Goal: Transaction & Acquisition: Purchase product/service

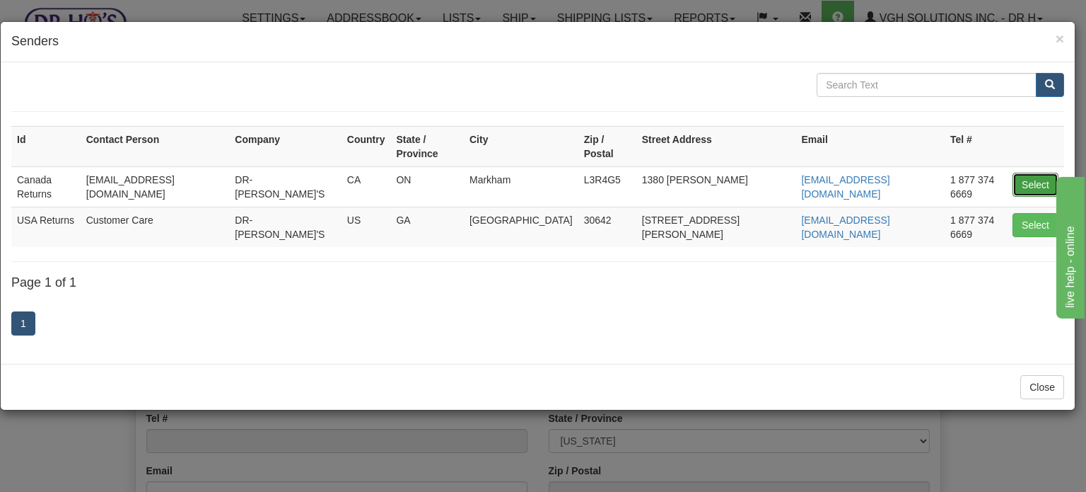
click at [1045, 173] on button "Select" at bounding box center [1036, 185] width 46 height 24
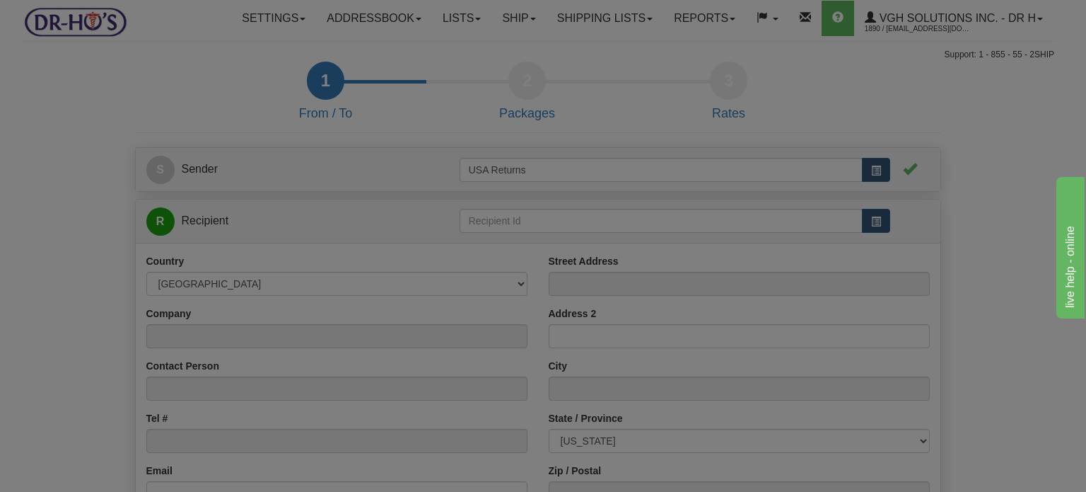
type input "Canada Returns"
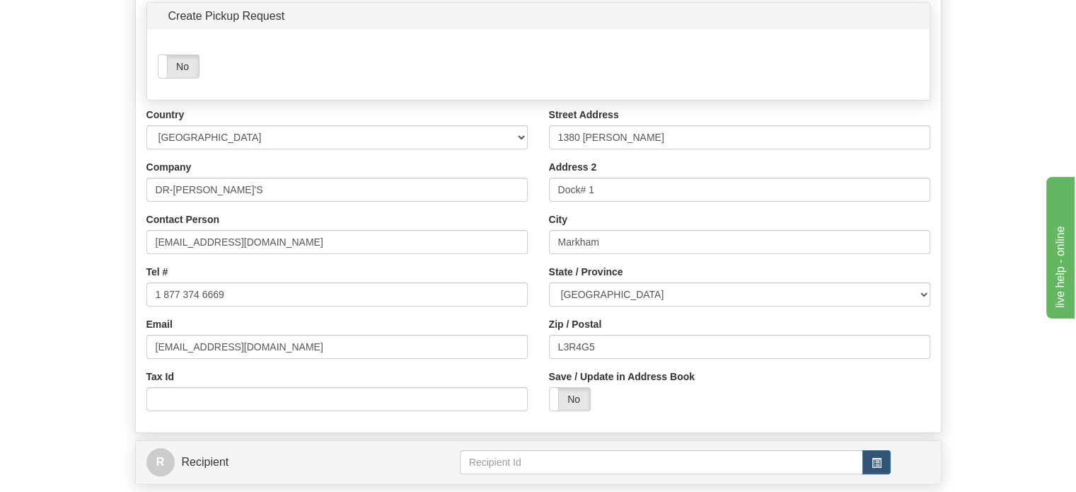
scroll to position [212, 0]
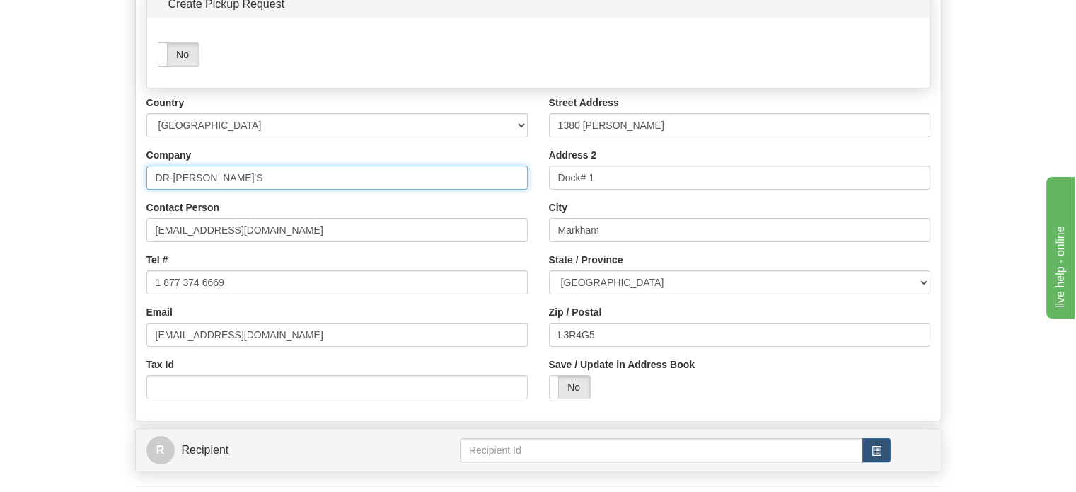
drag, startPoint x: 238, startPoint y: 209, endPoint x: 0, endPoint y: 226, distance: 238.3
click at [0, 226] on div "Toggle navigation Settings Shipping Preferences Fields Preferences New" at bounding box center [538, 192] width 1076 height 808
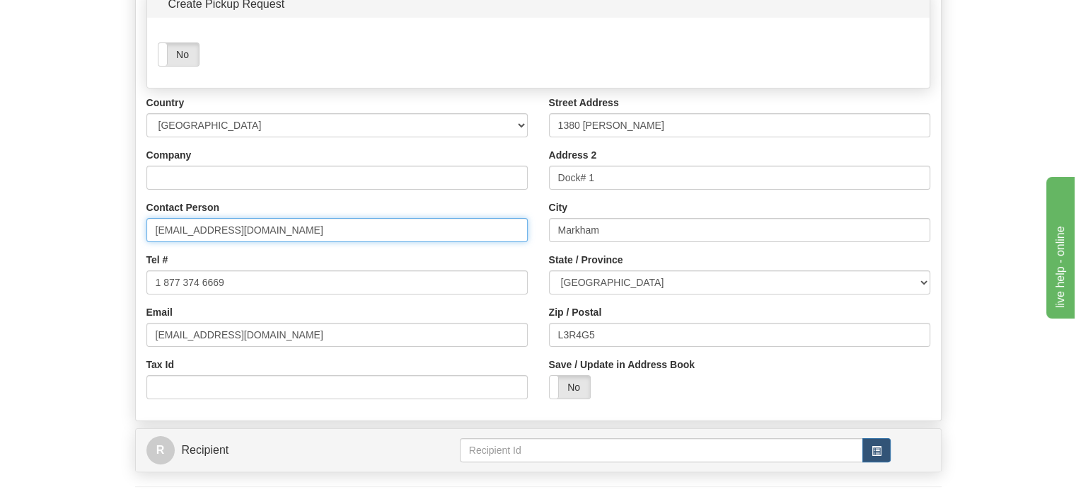
drag, startPoint x: 284, startPoint y: 265, endPoint x: 0, endPoint y: 265, distance: 284.3
click at [0, 265] on div "Toggle navigation Settings Shipping Preferences Fields Preferences New" at bounding box center [538, 192] width 1076 height 808
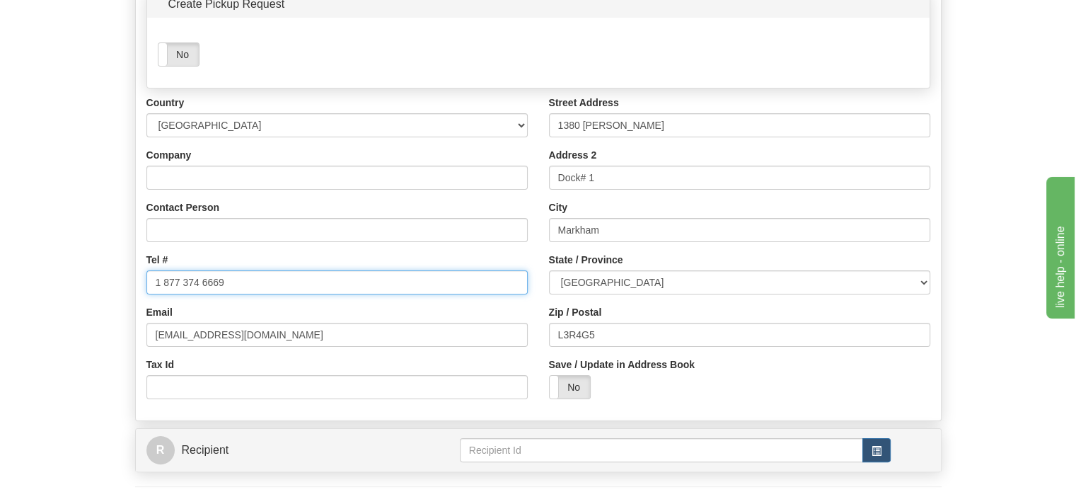
drag, startPoint x: 259, startPoint y: 321, endPoint x: 3, endPoint y: 323, distance: 256.0
click at [47, 323] on form "1 From / To 2 Packages 3 Int Opt 4 Rates S Sender" at bounding box center [537, 222] width 1033 height 747
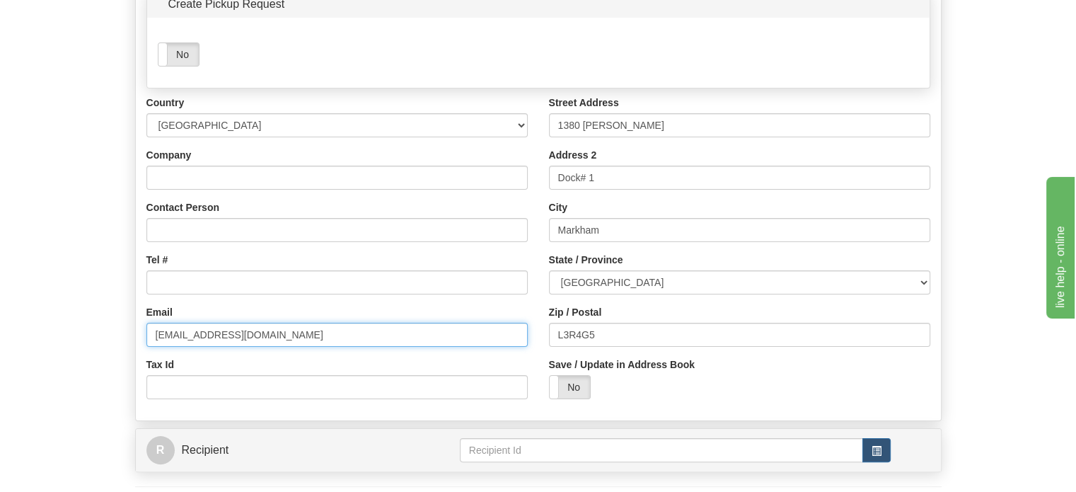
drag, startPoint x: 190, startPoint y: 373, endPoint x: 59, endPoint y: 364, distance: 131.1
click at [77, 370] on form "1 From / To 2 Packages 3 Int Opt 4 Rates S Sender" at bounding box center [537, 222] width 1033 height 747
drag, startPoint x: 288, startPoint y: 368, endPoint x: 34, endPoint y: 346, distance: 254.9
click at [57, 348] on form "1 From / To 2 Packages 3 Int Opt 4 Rates S Sender" at bounding box center [537, 222] width 1033 height 747
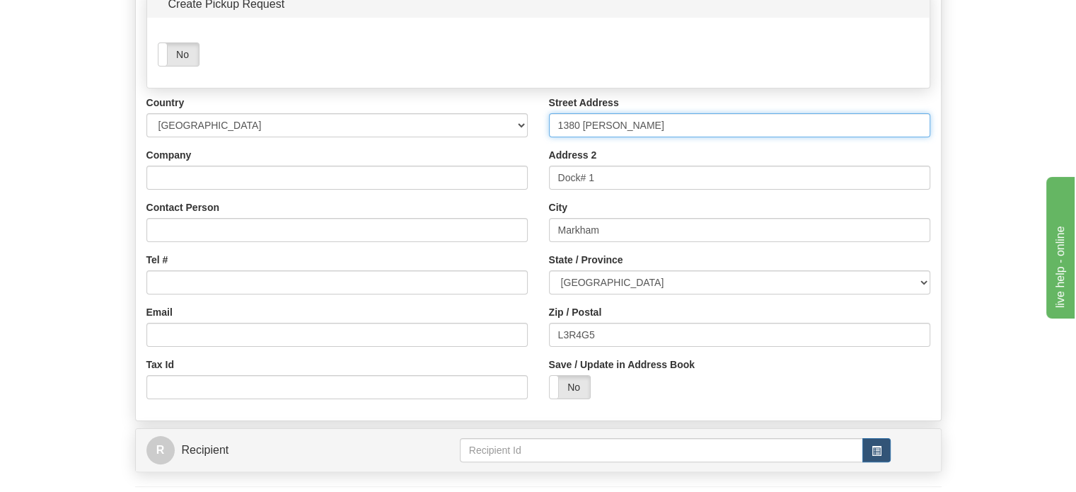
drag, startPoint x: 662, startPoint y: 152, endPoint x: 397, endPoint y: 171, distance: 265.9
click at [444, 171] on div "Country [GEOGRAPHIC_DATA] [GEOGRAPHIC_DATA] [GEOGRAPHIC_DATA] [GEOGRAPHIC_DATA]…" at bounding box center [538, 252] width 805 height 314
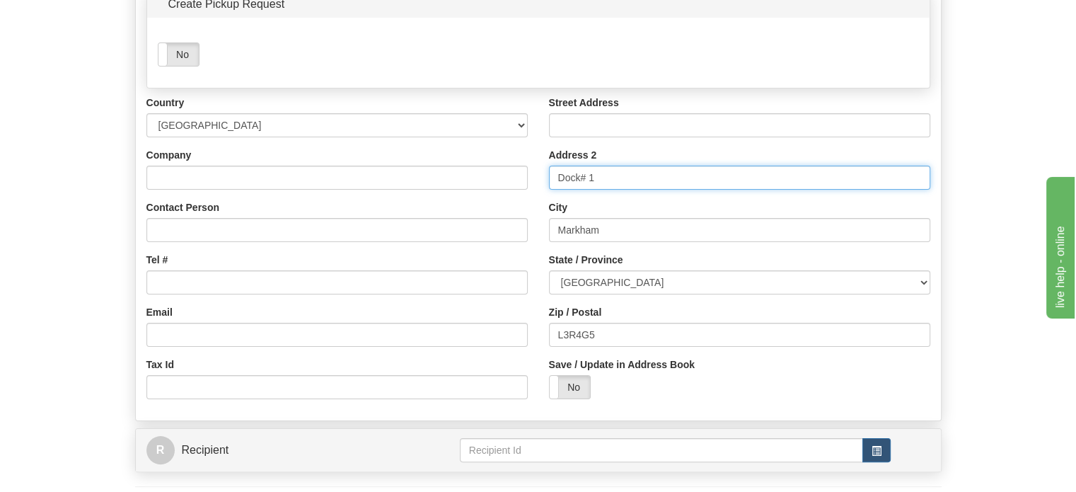
drag, startPoint x: 625, startPoint y: 209, endPoint x: 451, endPoint y: 209, distance: 174.0
click at [451, 209] on div "Country [GEOGRAPHIC_DATA] [GEOGRAPHIC_DATA] [GEOGRAPHIC_DATA] [GEOGRAPHIC_DATA]…" at bounding box center [538, 252] width 805 height 314
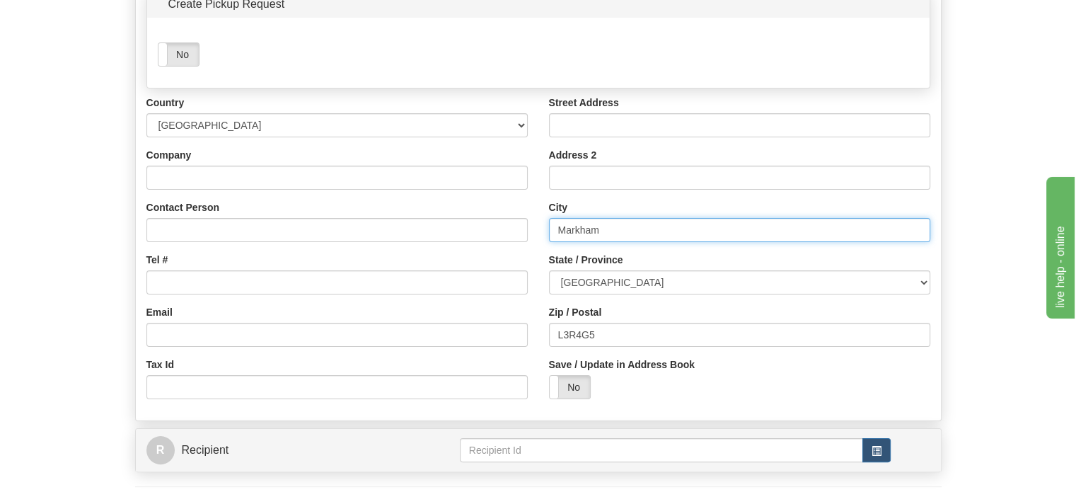
drag, startPoint x: 642, startPoint y: 262, endPoint x: 393, endPoint y: 271, distance: 248.4
click at [430, 271] on div "Country [GEOGRAPHIC_DATA] [GEOGRAPHIC_DATA] [GEOGRAPHIC_DATA] [GEOGRAPHIC_DATA]…" at bounding box center [538, 252] width 805 height 314
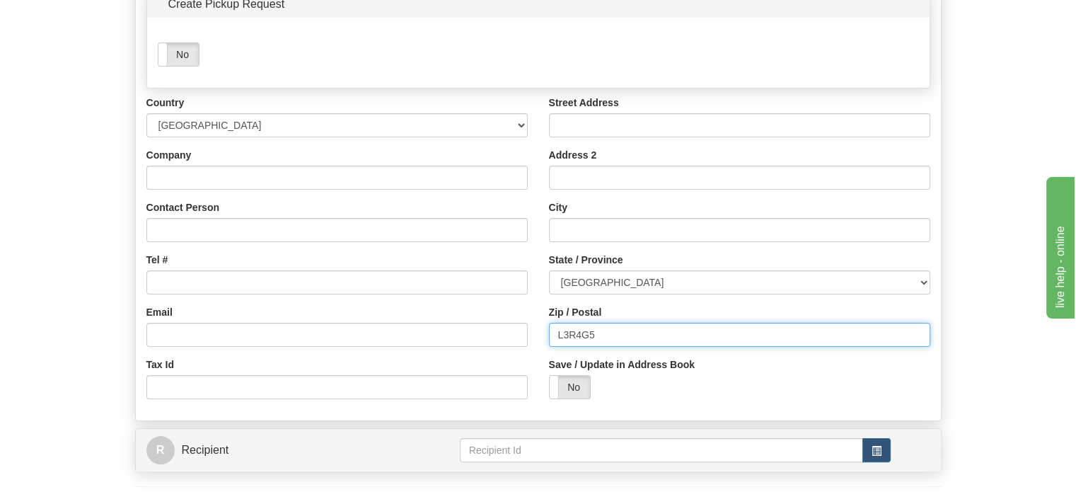
drag, startPoint x: 637, startPoint y: 360, endPoint x: 283, endPoint y: 361, distance: 353.6
click at [339, 361] on div "Country [GEOGRAPHIC_DATA] [GEOGRAPHIC_DATA] [GEOGRAPHIC_DATA] [GEOGRAPHIC_DATA]…" at bounding box center [538, 252] width 805 height 314
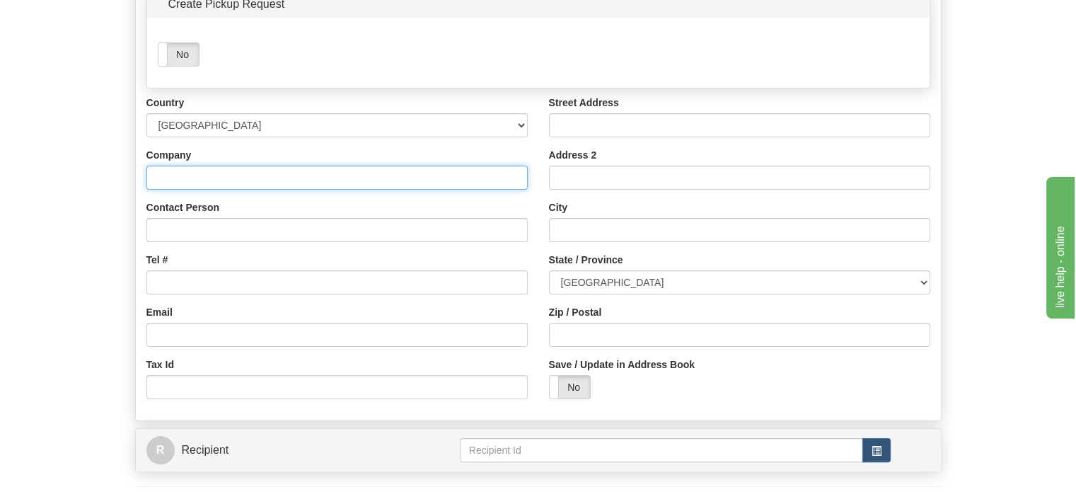
click at [187, 190] on input "Company" at bounding box center [336, 178] width 381 height 24
paste input "[PERSON_NAME]"
type input "[PERSON_NAME]"
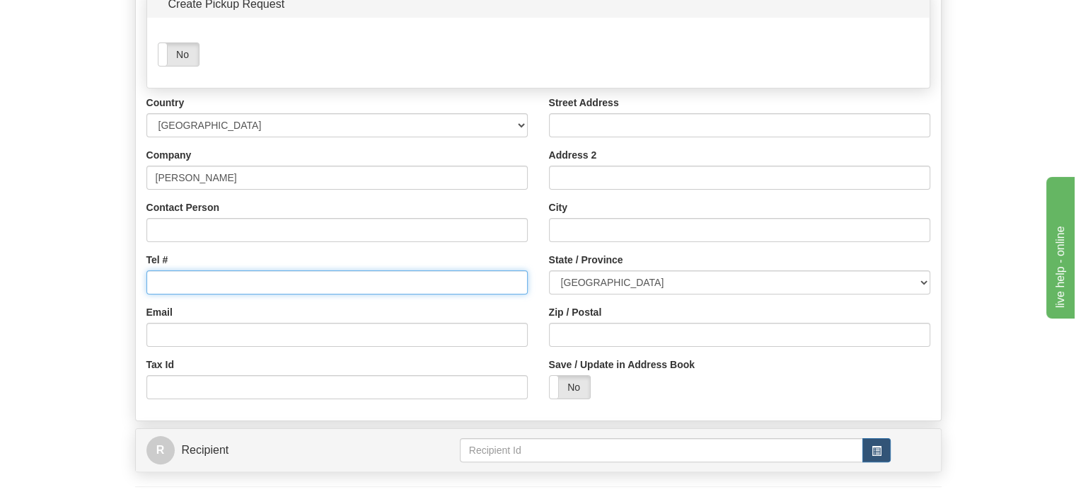
click at [212, 294] on input "Tel #" at bounding box center [336, 282] width 381 height 24
paste input "7053732646"
type input "7053732646"
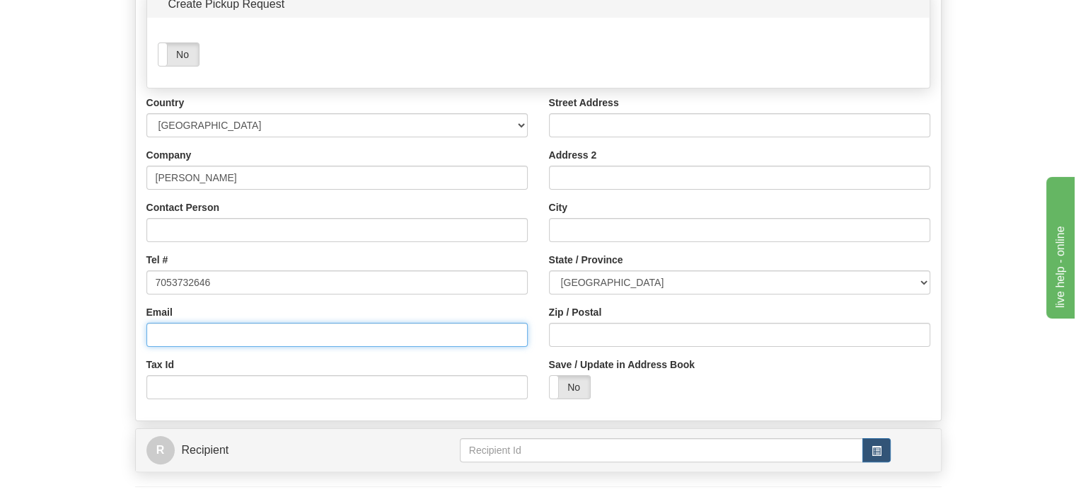
click at [204, 347] on input "Email" at bounding box center [336, 335] width 381 height 24
paste input "[EMAIL_ADDRESS][DOMAIN_NAME]"
type input "[EMAIL_ADDRESS][DOMAIN_NAME]"
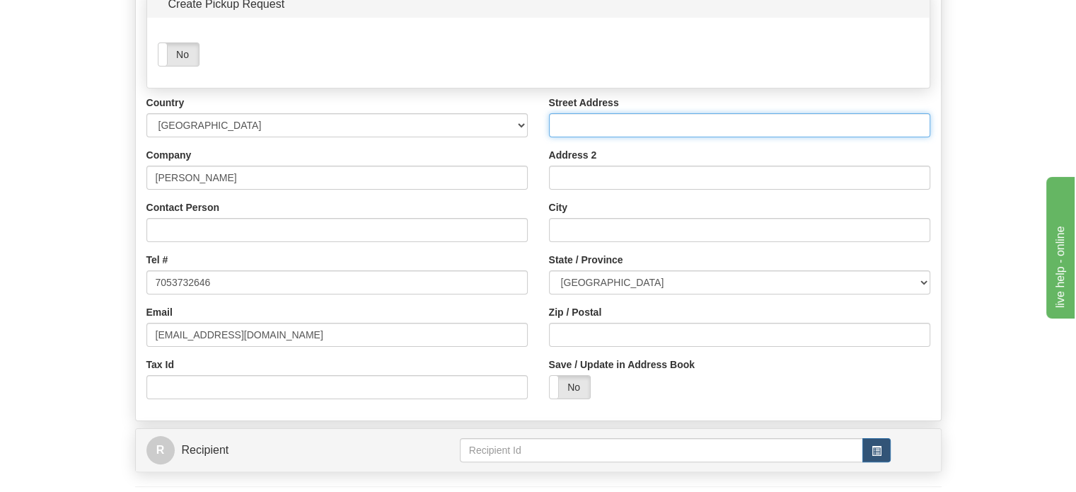
click at [622, 137] on input "Street Address" at bounding box center [739, 125] width 381 height 24
paste input "[STREET_ADDRESS]"
type input "[STREET_ADDRESS]"
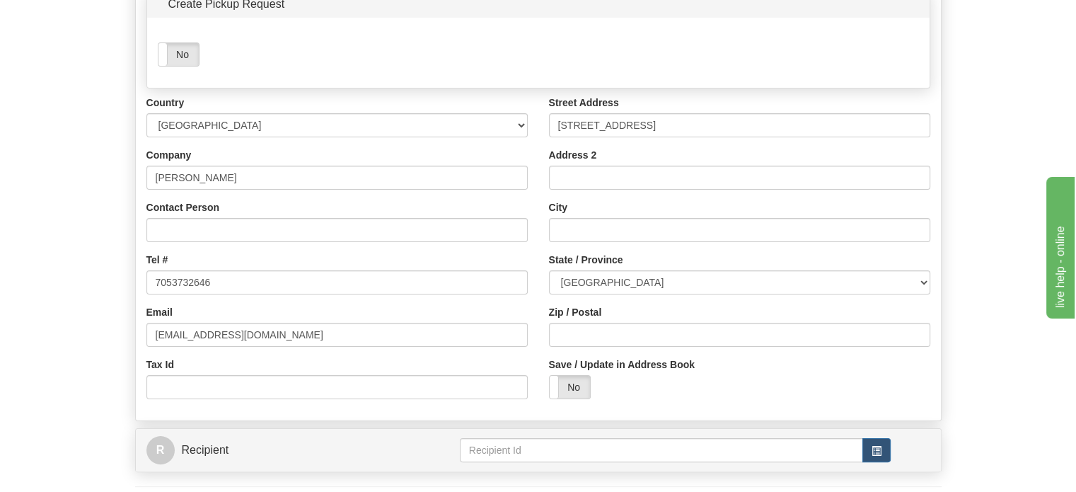
click at [557, 214] on label "City" at bounding box center [558, 207] width 18 height 14
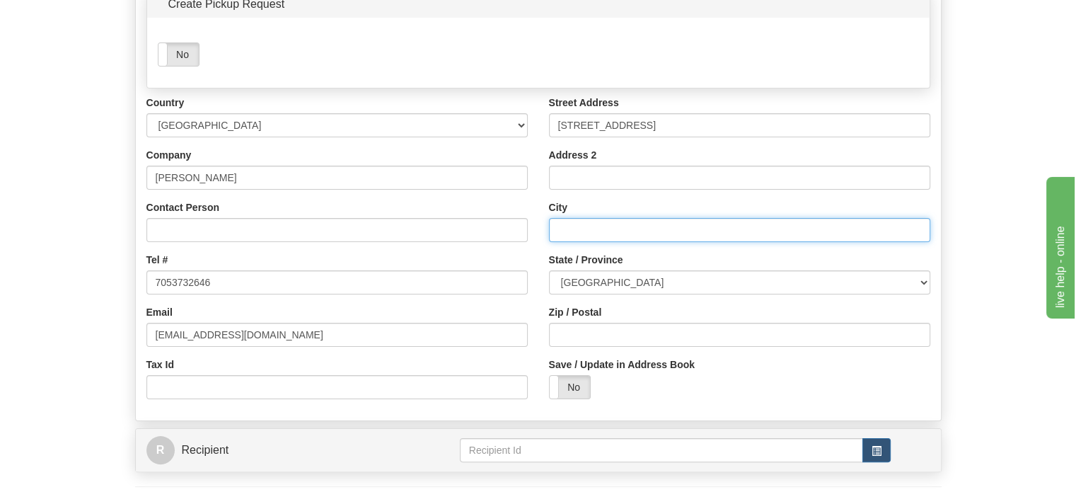
click at [557, 242] on input "City" at bounding box center [739, 230] width 381 height 24
click at [559, 242] on input "City" at bounding box center [739, 230] width 381 height 24
paste input "Hearst"
type input "Hearst"
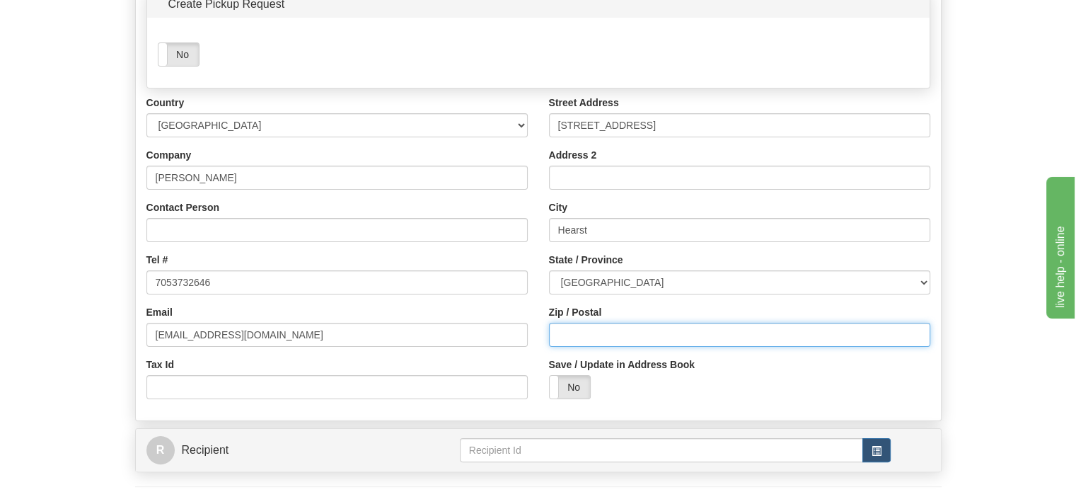
click at [556, 347] on input "Zip / Postal" at bounding box center [739, 335] width 381 height 24
paste input "P0L1N0"
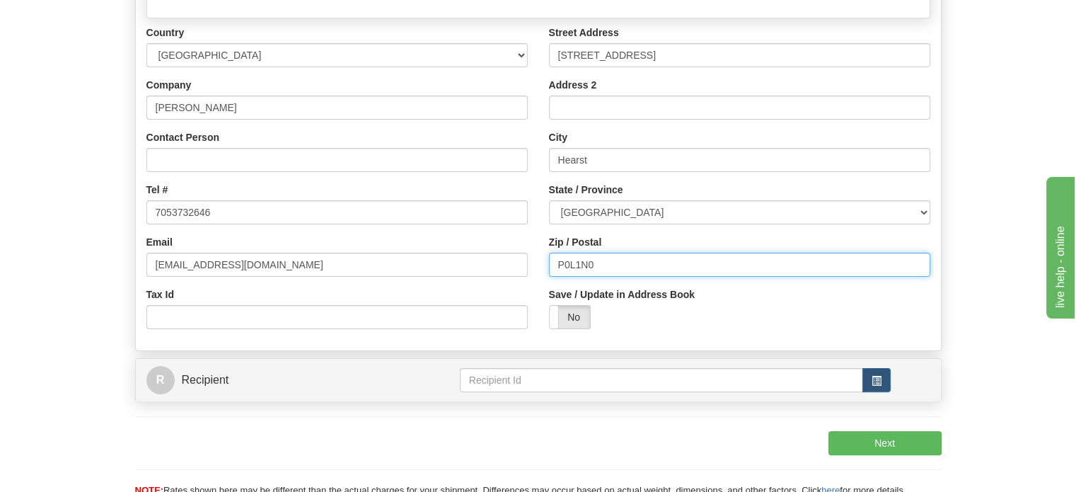
scroll to position [424, 0]
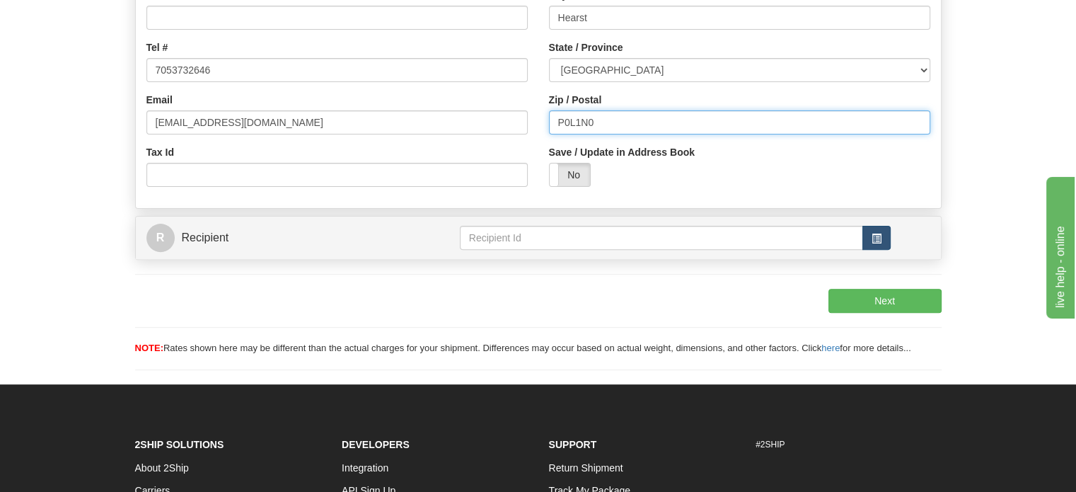
type input "P0L1N0"
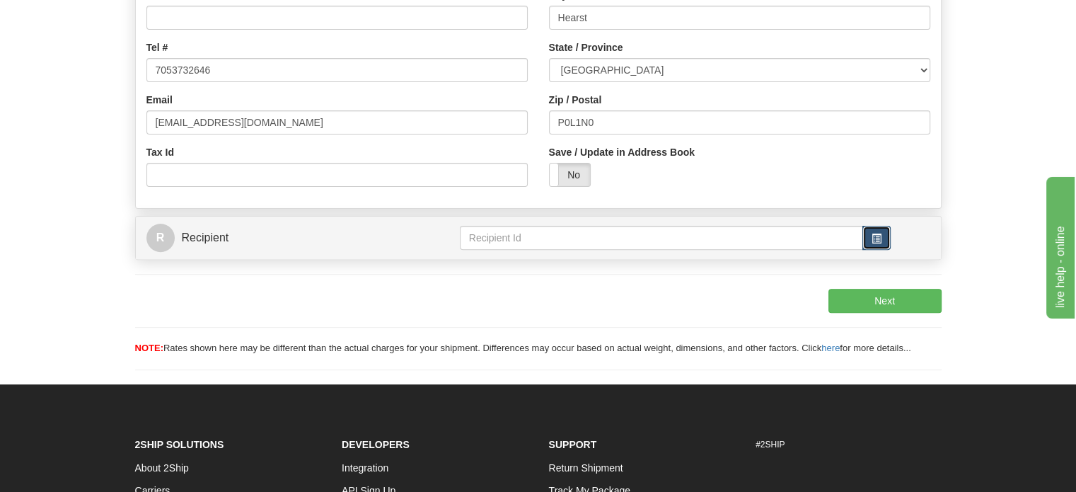
click at [862, 250] on button "button" at bounding box center [876, 238] width 28 height 24
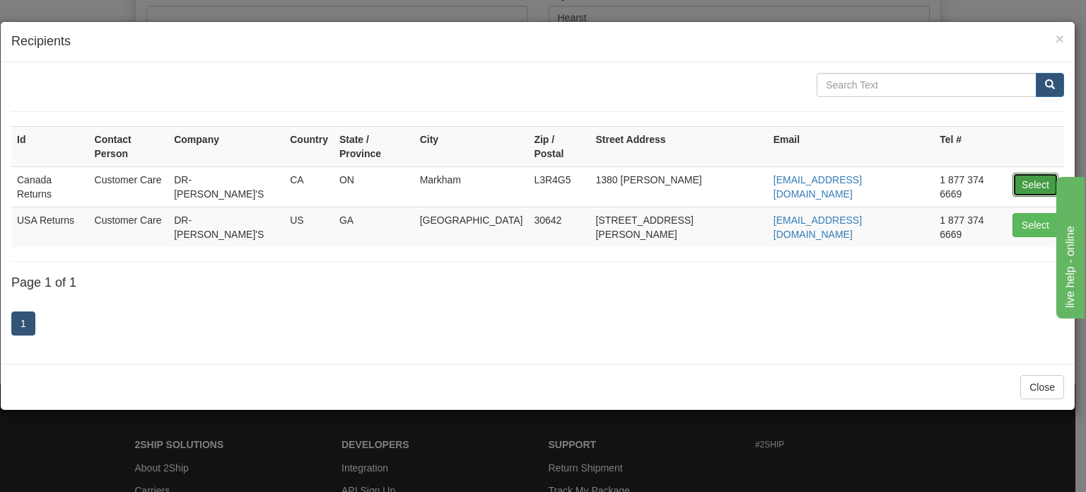
click at [1030, 173] on button "Select" at bounding box center [1036, 185] width 46 height 24
type input "Canada Returns"
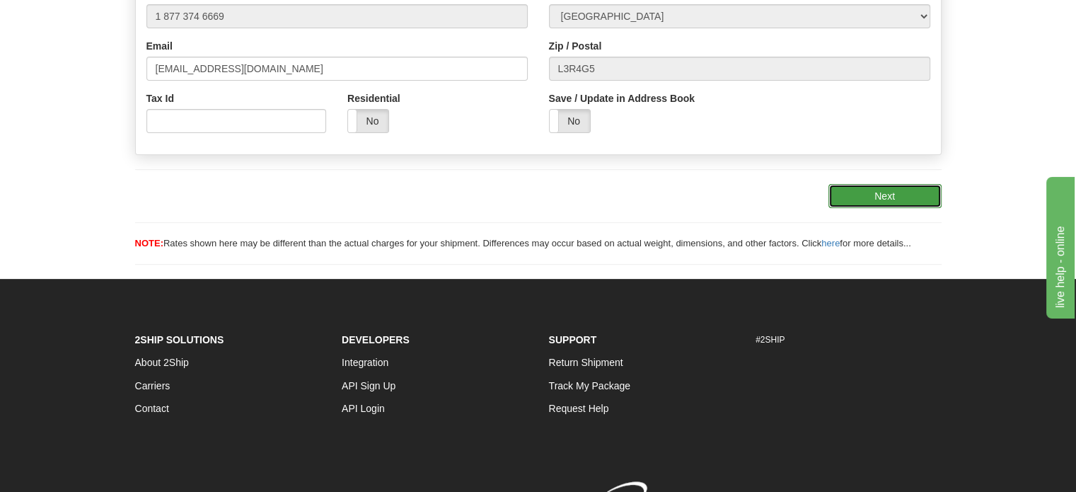
click at [913, 208] on button "Next" at bounding box center [884, 196] width 113 height 24
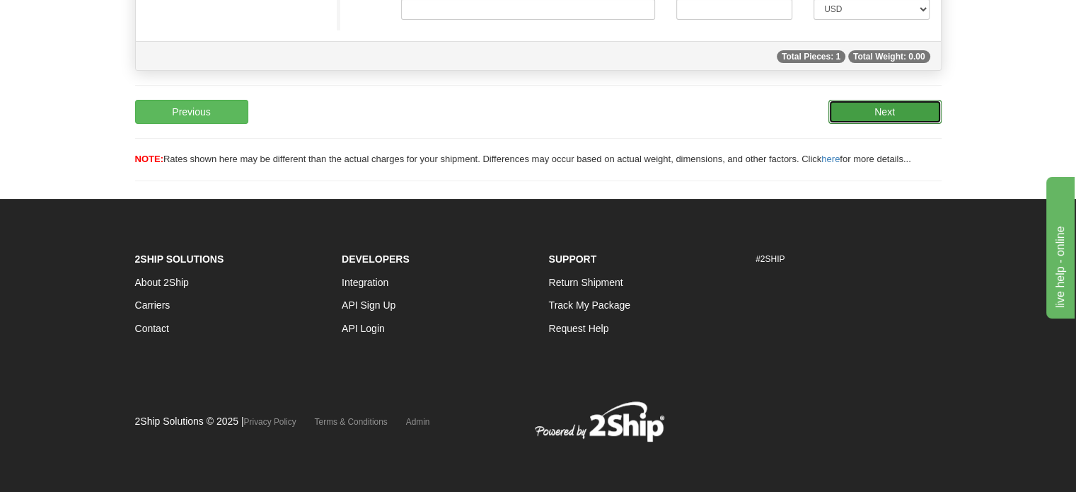
scroll to position [208, 0]
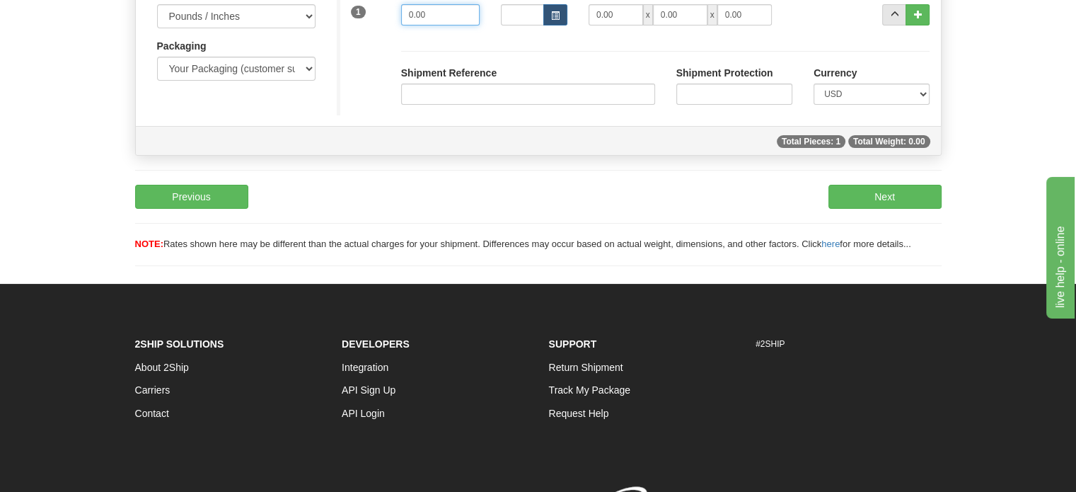
drag, startPoint x: 440, startPoint y: 47, endPoint x: 280, endPoint y: 39, distance: 160.0
click at [364, 37] on div "1 Weight 0.00 Dims Code x" at bounding box center [639, 12] width 604 height 50
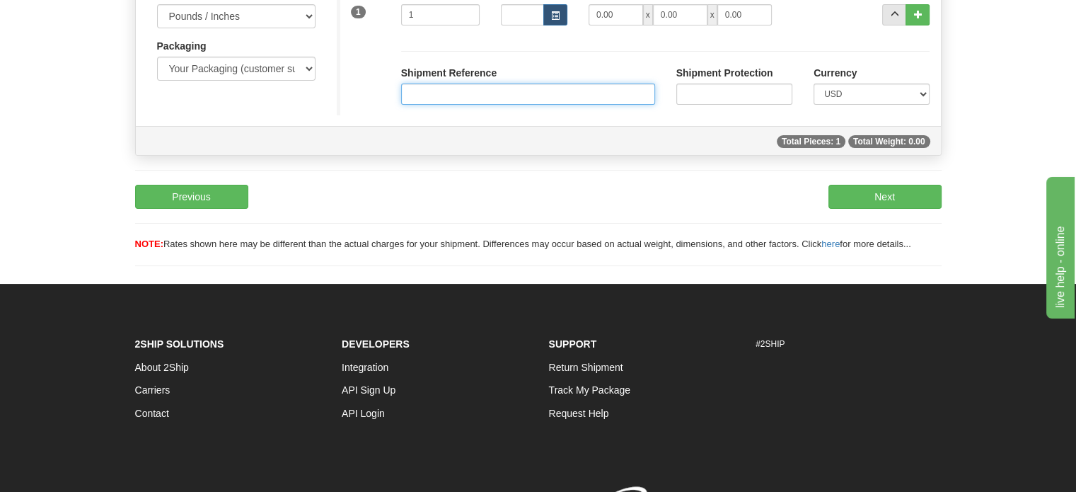
type input "1.00"
click at [472, 105] on input "Shipment Reference" at bounding box center [528, 93] width 254 height 21
paste input "1113554"
type input "1113554"
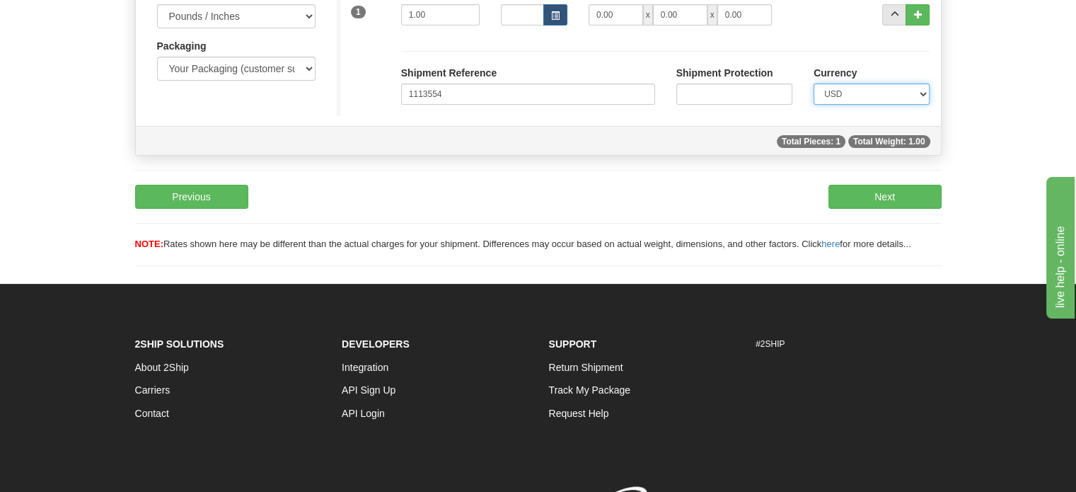
click at [877, 105] on select "CAD USD EUR ZAR [PERSON_NAME] ARN AUD AUS AWG BBD BFR BGN BHD BMD BND BRC BRL C…" at bounding box center [871, 93] width 116 height 21
select select "0"
click at [813, 105] on select "CAD USD EUR ZAR [PERSON_NAME] ARN AUD AUS AWG BBD BFR BGN BHD BMD BND BRC BRL C…" at bounding box center [871, 93] width 116 height 21
click at [911, 209] on button "Next" at bounding box center [884, 197] width 113 height 24
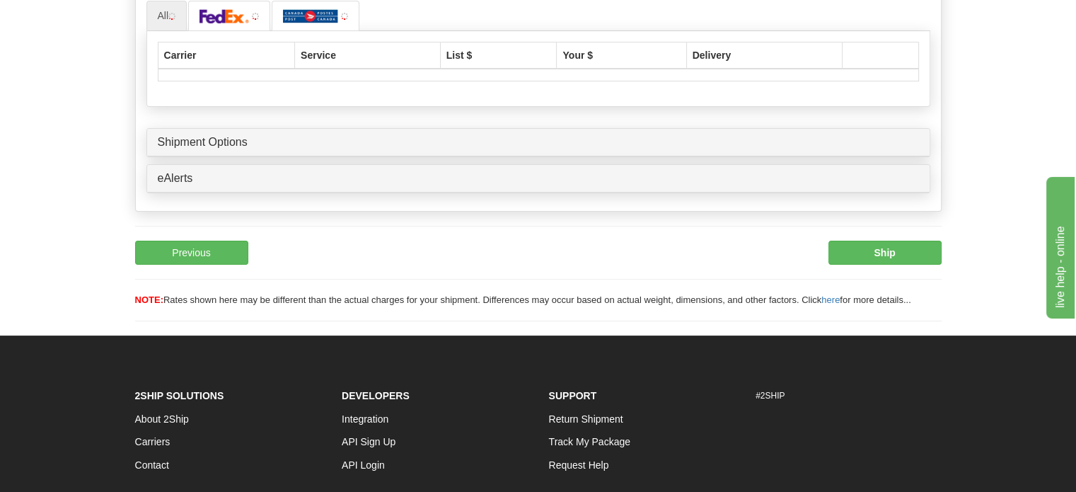
scroll to position [261, 0]
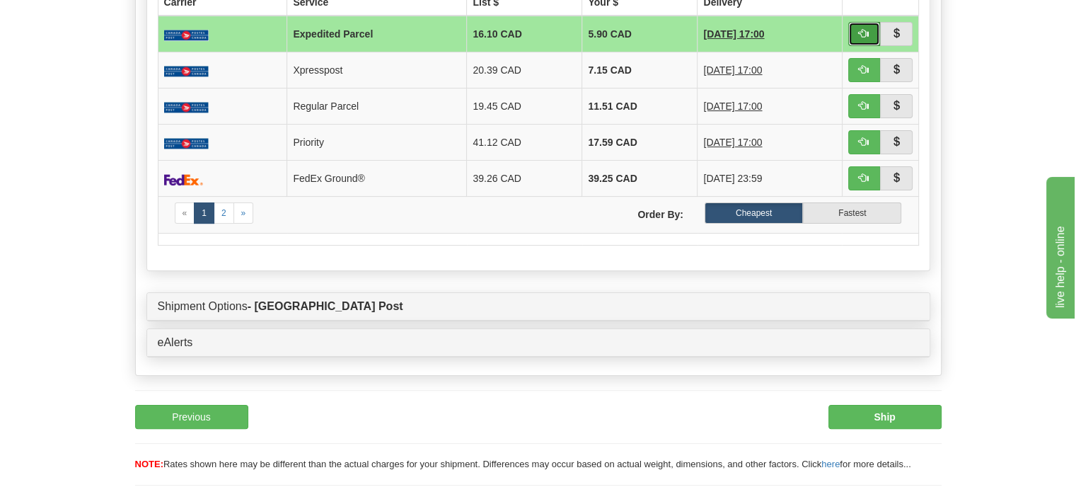
click at [859, 38] on span "button" at bounding box center [864, 33] width 10 height 10
type input "DOM.EP"
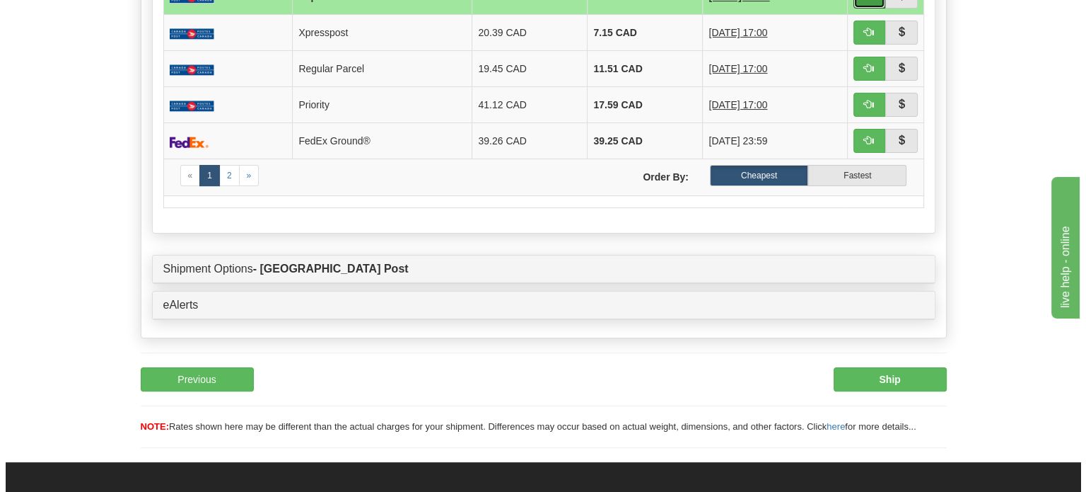
scroll to position [332, 0]
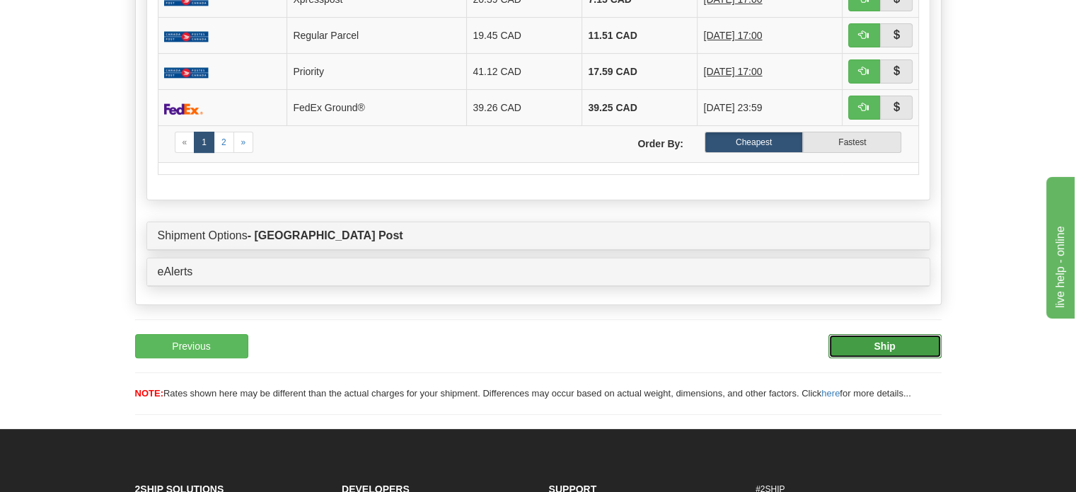
click at [880, 352] on b "Ship" at bounding box center [883, 345] width 21 height 11
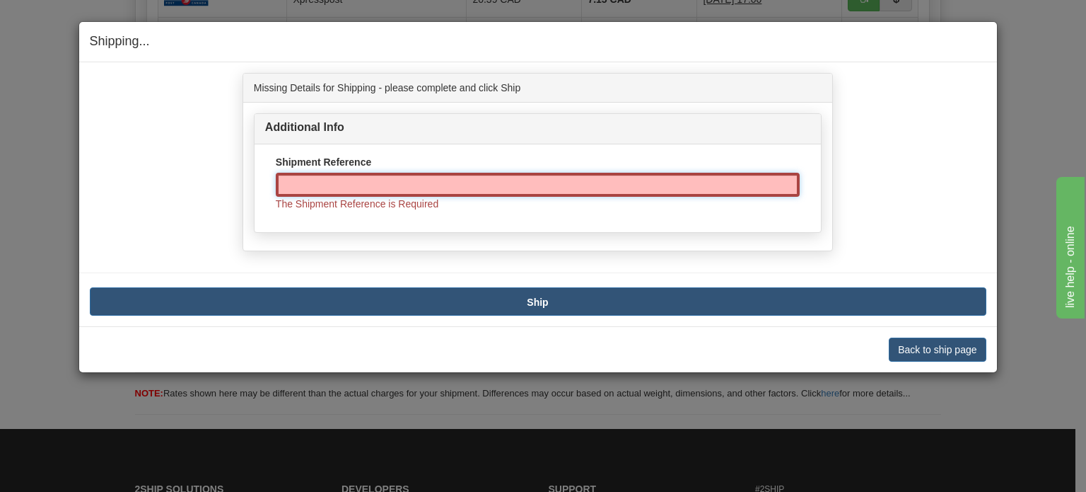
click at [424, 176] on input "Shipment Reference" at bounding box center [538, 185] width 524 height 24
paste input "1113554"
type input "1113554"
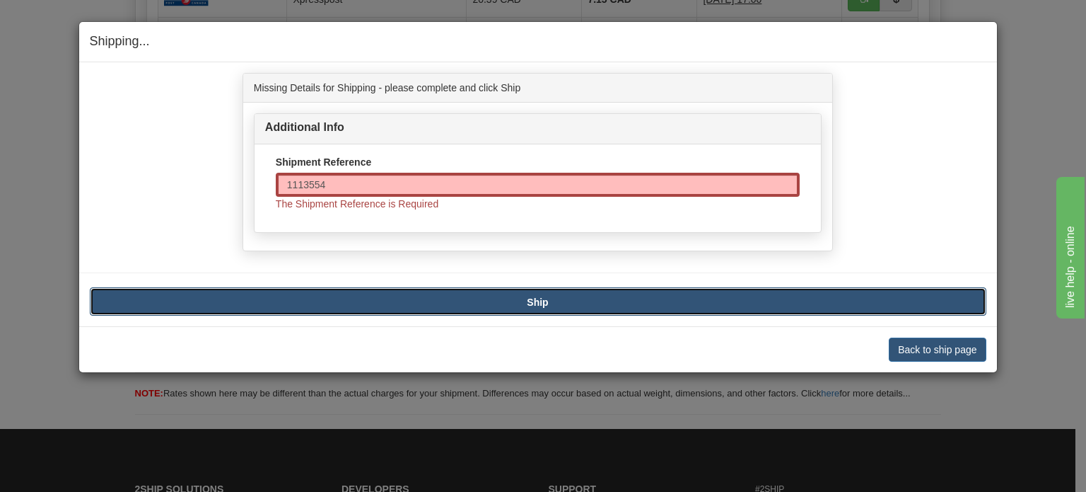
click at [534, 305] on b "Ship" at bounding box center [537, 301] width 21 height 11
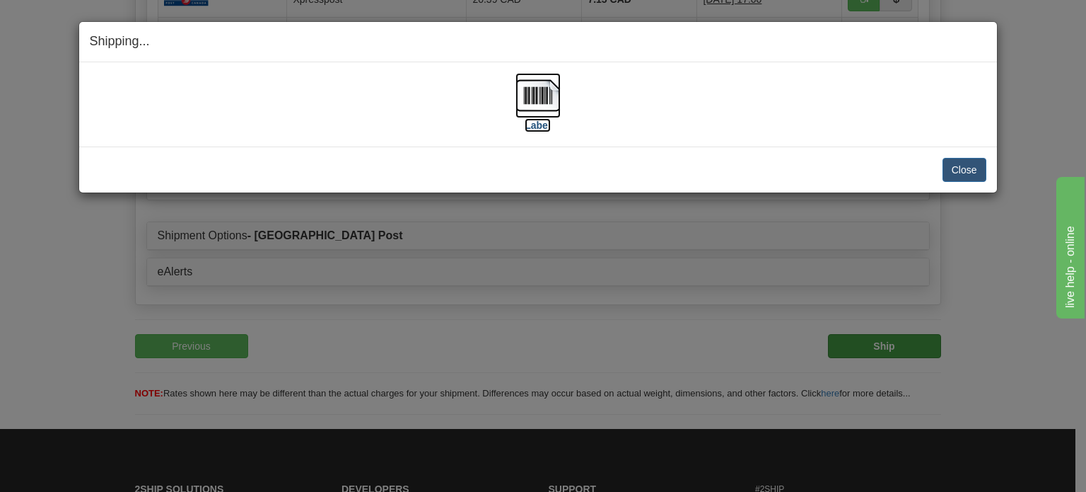
click at [539, 112] on img at bounding box center [538, 95] width 45 height 45
click at [965, 169] on button "Close" at bounding box center [965, 170] width 44 height 24
